Goal: Task Accomplishment & Management: Manage account settings

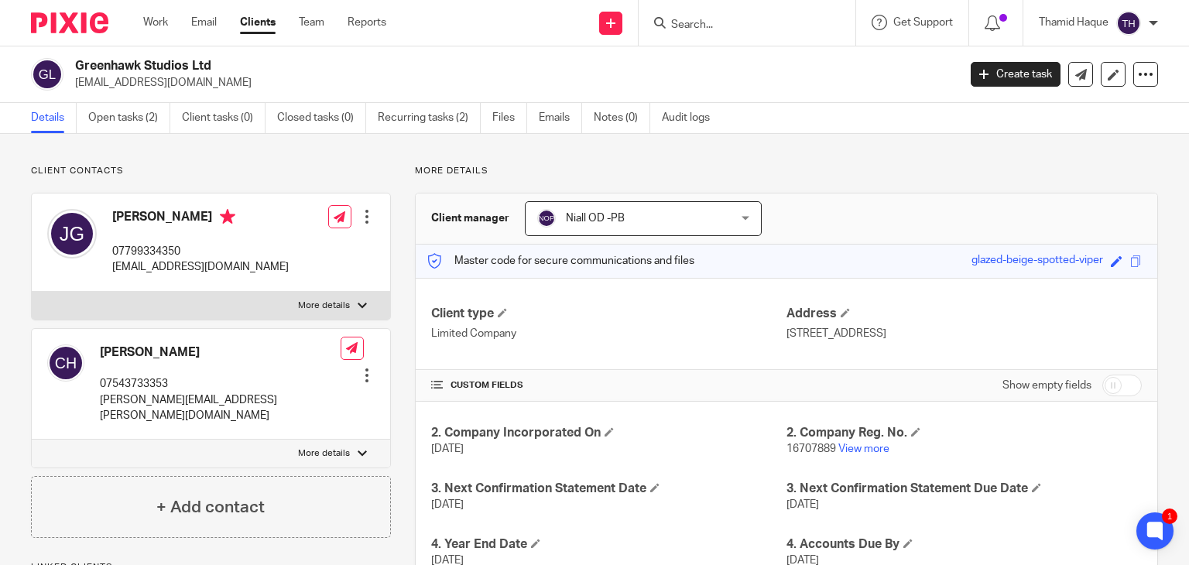
click at [1129, 24] on img at bounding box center [1129, 23] width 25 height 25
click at [1100, 105] on span "Logout" at bounding box center [1086, 107] width 35 height 11
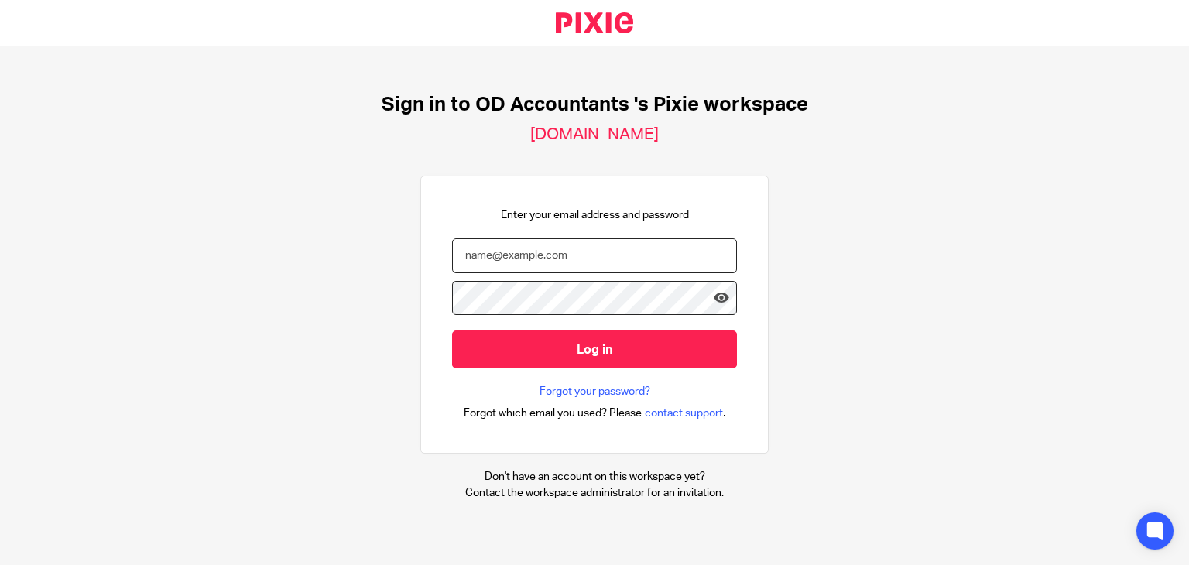
type input "thamid@odaccountants.co.uk"
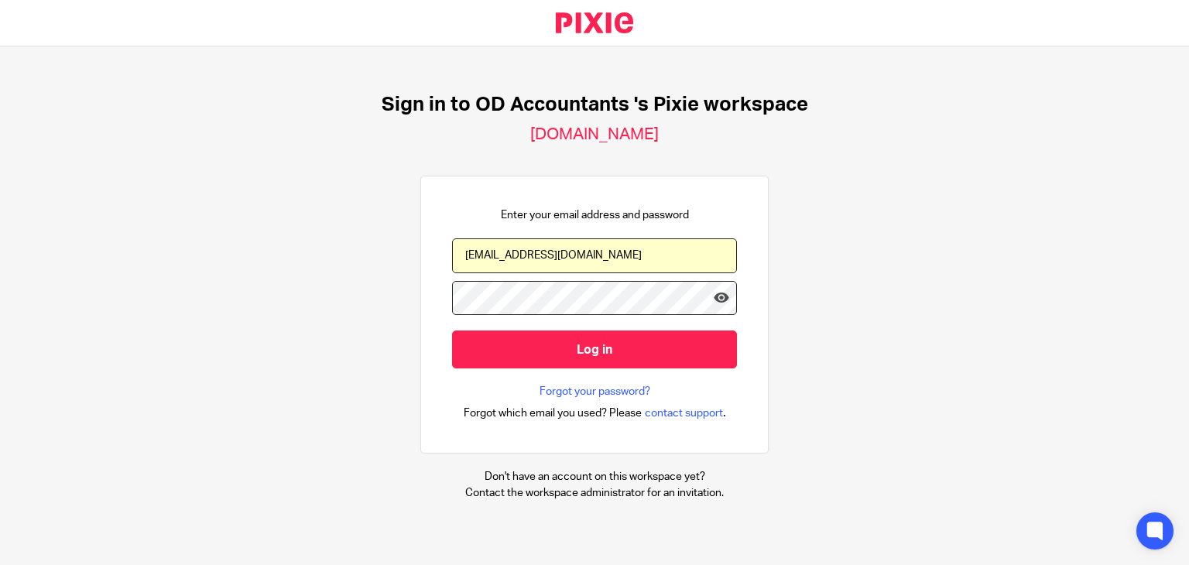
click at [561, 239] on input "thamid@odaccountants.co.uk" at bounding box center [594, 255] width 285 height 35
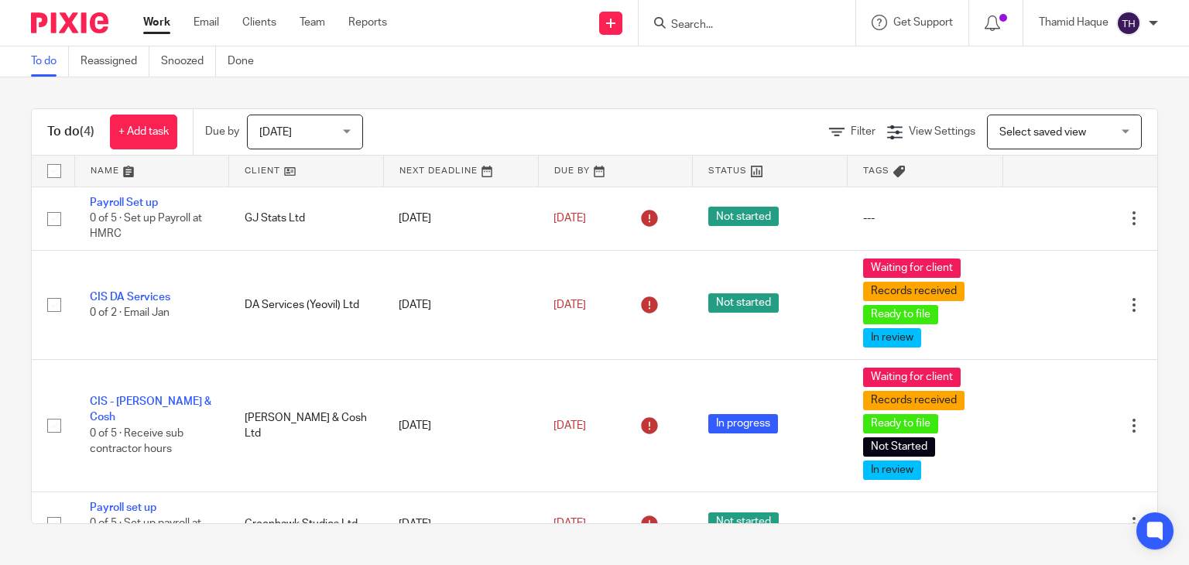
click at [1130, 24] on img at bounding box center [1129, 23] width 25 height 25
click at [1094, 112] on span "Logout" at bounding box center [1086, 107] width 35 height 11
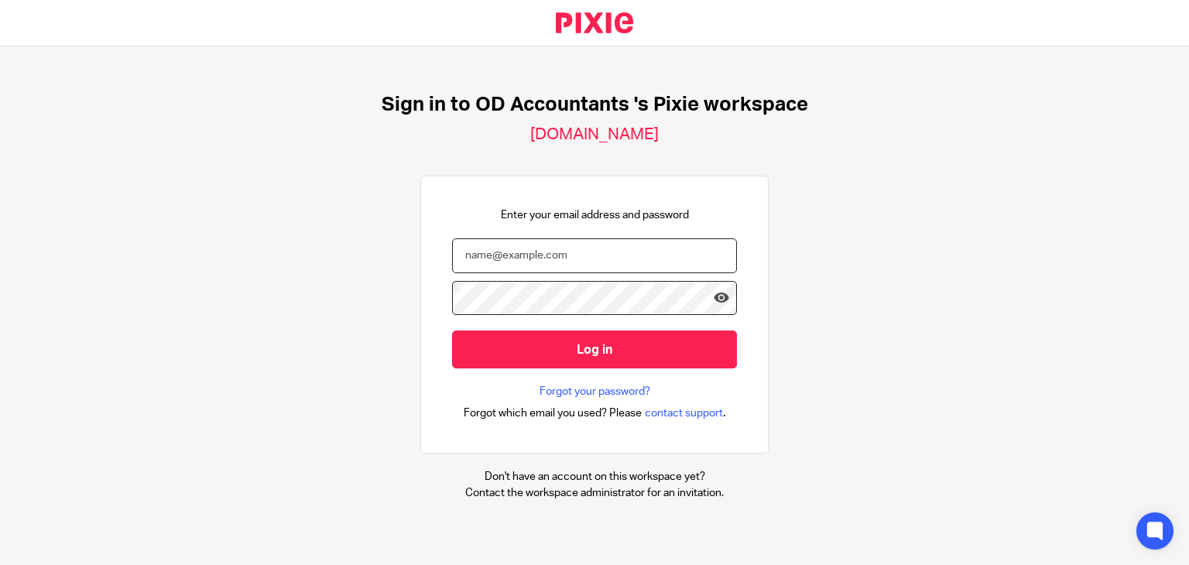
click at [522, 262] on input "email" at bounding box center [594, 255] width 285 height 35
type input "Payroll@ODAccountants.co.uk"
click at [200, 296] on div "Sign in to OD Accountants 's Pixie workspace oda.usepixie.net Enter your email …" at bounding box center [594, 296] width 1189 height 501
click at [582, 385] on link "Forgot your password?" at bounding box center [595, 391] width 111 height 15
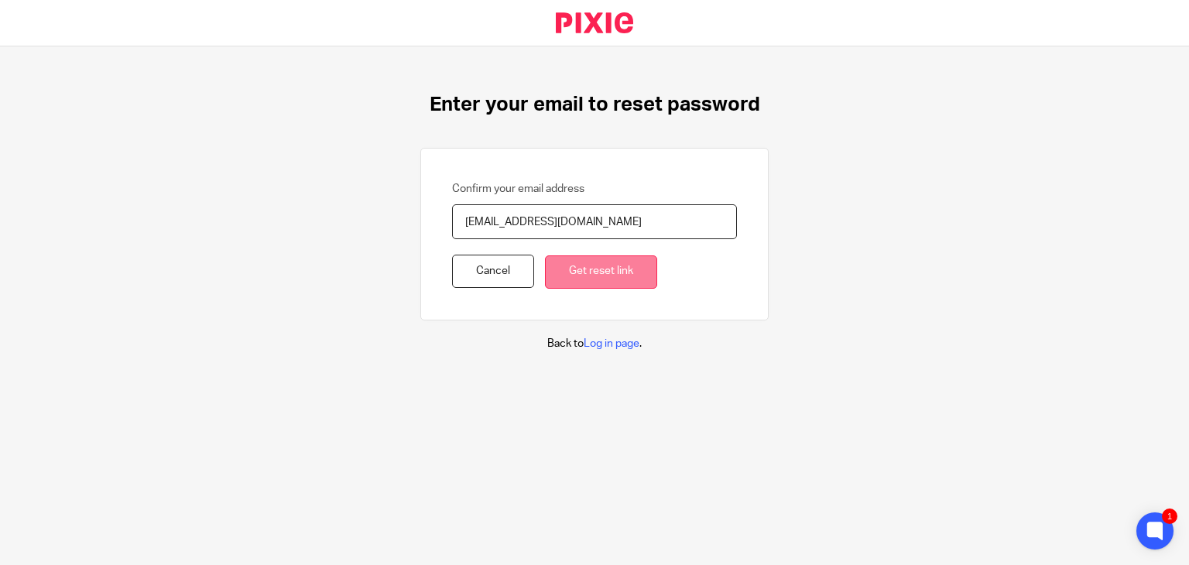
type input "[EMAIL_ADDRESS][DOMAIN_NAME]"
click at [601, 259] on input "Get reset link" at bounding box center [601, 272] width 112 height 33
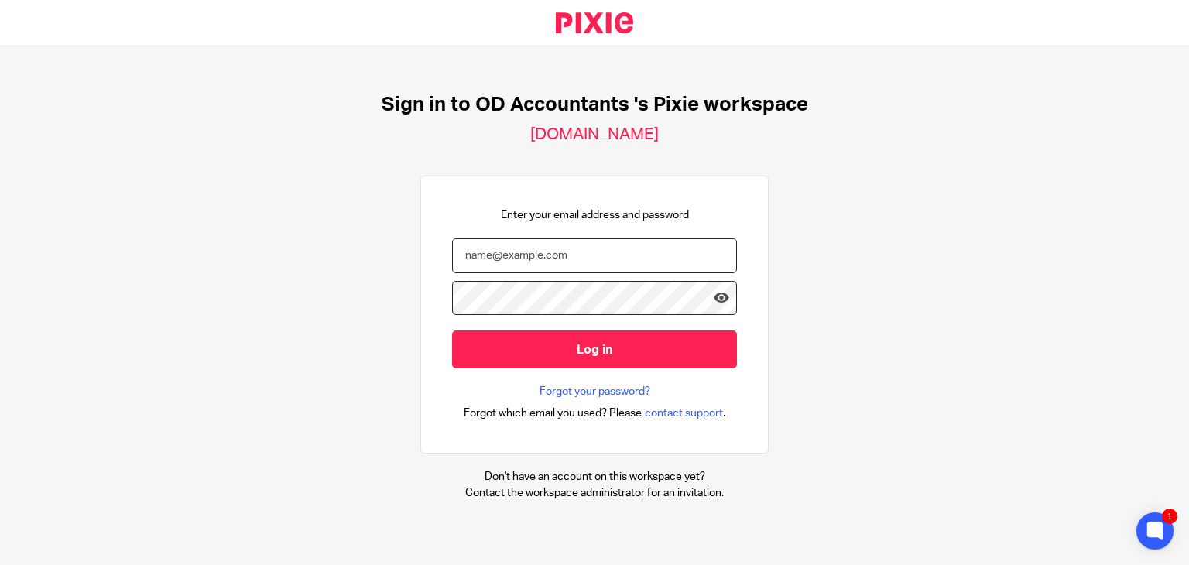
click at [523, 256] on input "email" at bounding box center [594, 255] width 285 height 35
type input "thamid@odaccountants.co.uk"
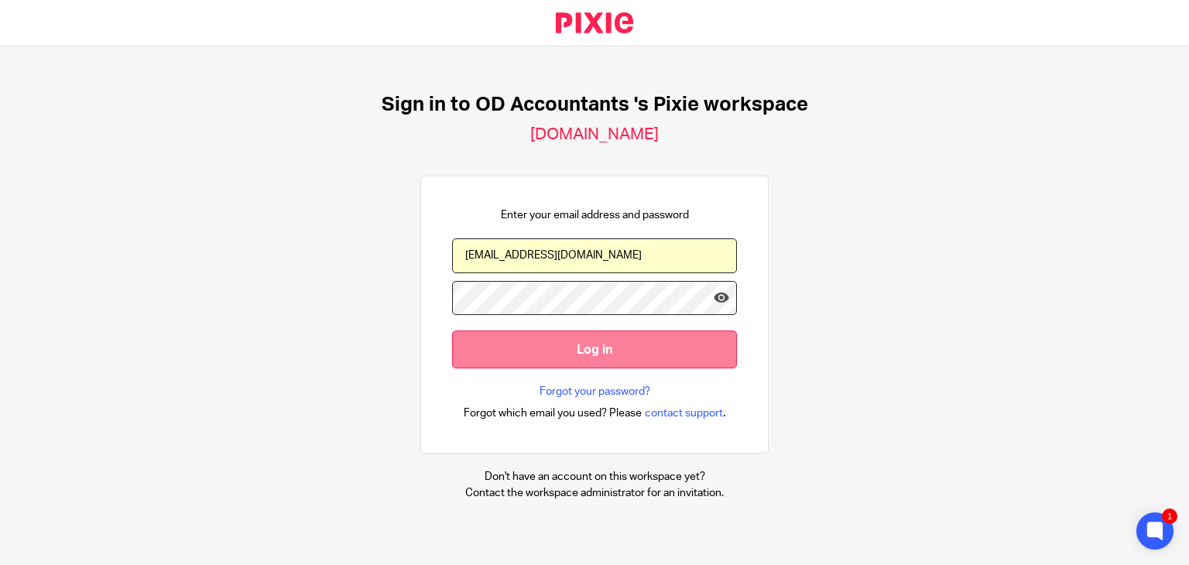
click at [533, 338] on input "Log in" at bounding box center [594, 350] width 285 height 38
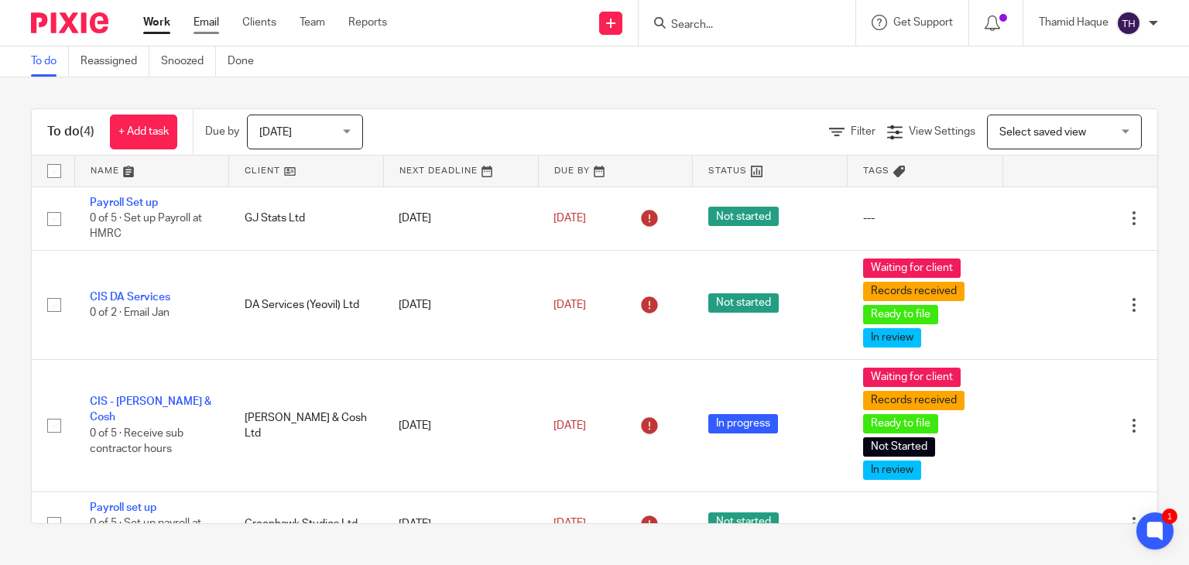
click at [205, 26] on link "Email" at bounding box center [207, 22] width 26 height 15
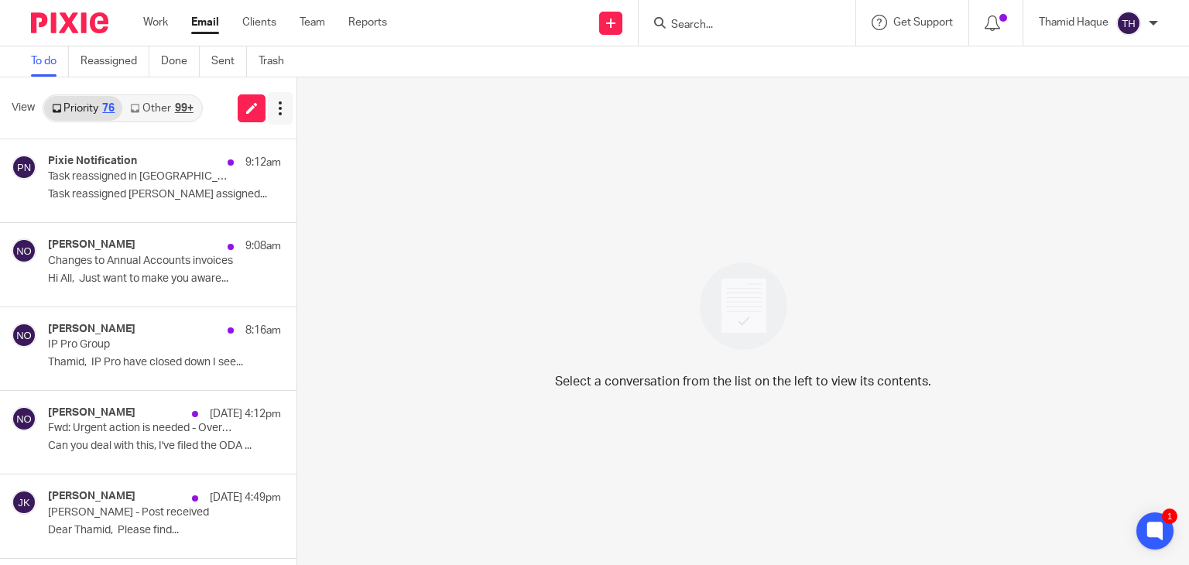
click at [280, 118] on button at bounding box center [280, 108] width 25 height 33
click at [387, 131] on div "Select a conversation from the list on the left to view its contents." at bounding box center [743, 321] width 892 height 488
